Goal: Task Accomplishment & Management: Use online tool/utility

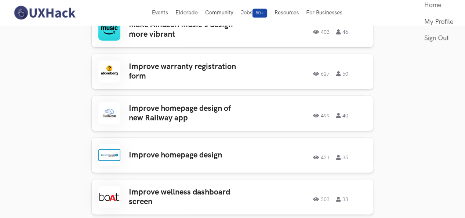
scroll to position [173, 0]
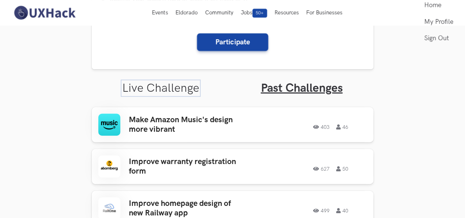
click at [141, 86] on link "Live Challenge" at bounding box center [160, 88] width 77 height 14
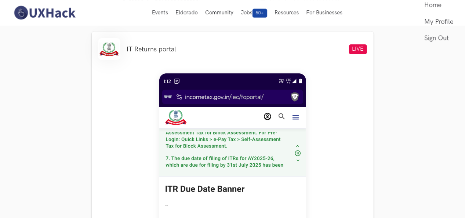
scroll to position [260, 0]
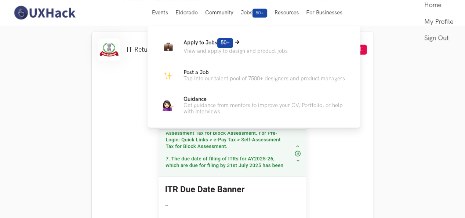
click at [228, 48] on p "View and apply to design and product jobs" at bounding box center [235, 51] width 104 height 6
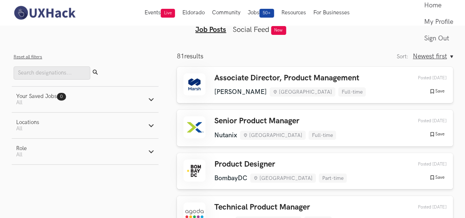
scroll to position [25, 0]
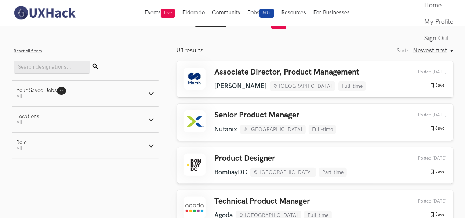
click at [151, 147] on icon "button" at bounding box center [151, 146] width 6 height 6
click at [149, 147] on icon "button" at bounding box center [151, 146] width 6 height 6
click at [150, 114] on button "Locations Active filters: All" at bounding box center [85, 120] width 147 height 26
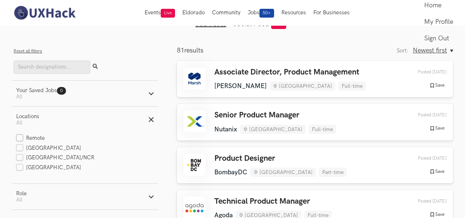
click at [21, 140] on label "Remote" at bounding box center [30, 139] width 29 height 8
click at [21, 140] on input "Remote" at bounding box center [19, 138] width 7 height 7
checkbox input "true"
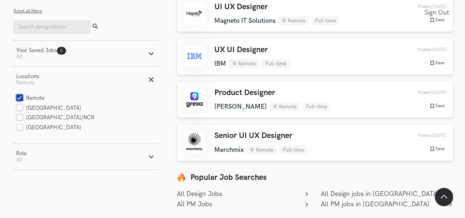
scroll to position [176, 0]
click at [310, 132] on div "Senior UI UX Designer Merchmix Remote Full-time Merchmix Remote Full-time 3 wee…" at bounding box center [314, 142] width 263 height 23
